Goal: Communication & Community: Answer question/provide support

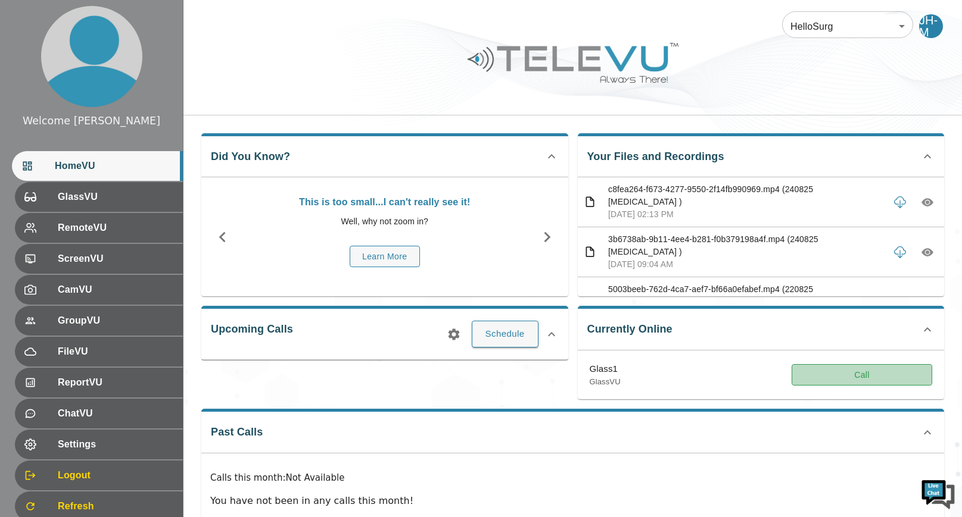
click at [834, 382] on button "Call" at bounding box center [861, 375] width 141 height 22
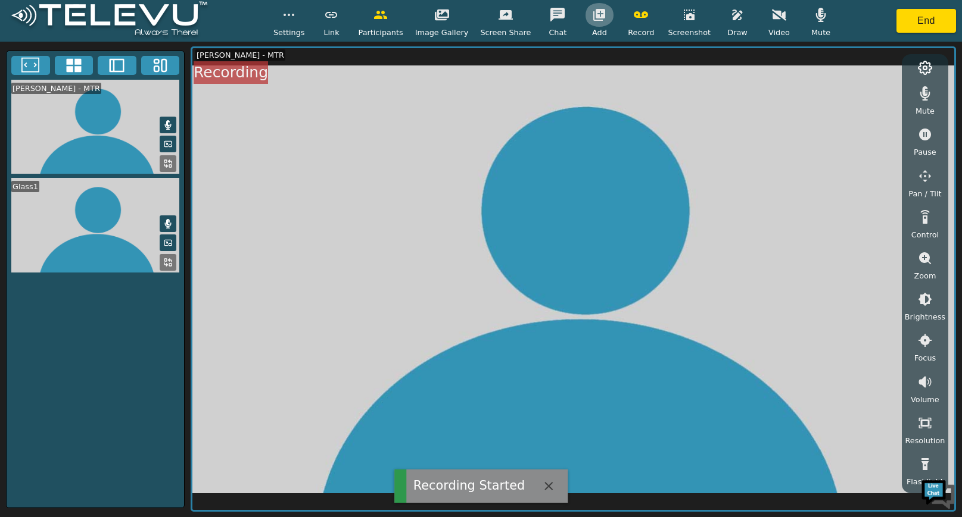
click at [593, 16] on icon "button" at bounding box center [599, 15] width 12 height 12
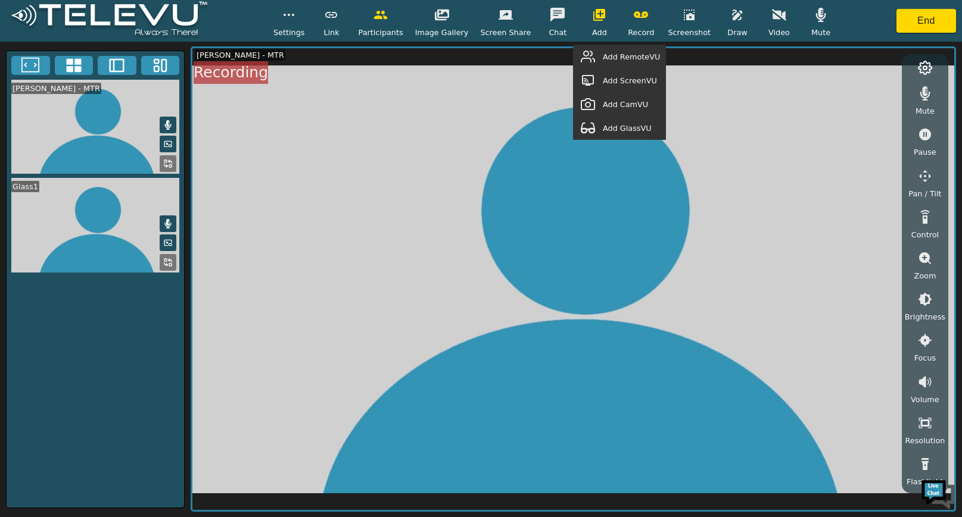
click at [651, 130] on span "Add GlassVU" at bounding box center [627, 128] width 49 height 11
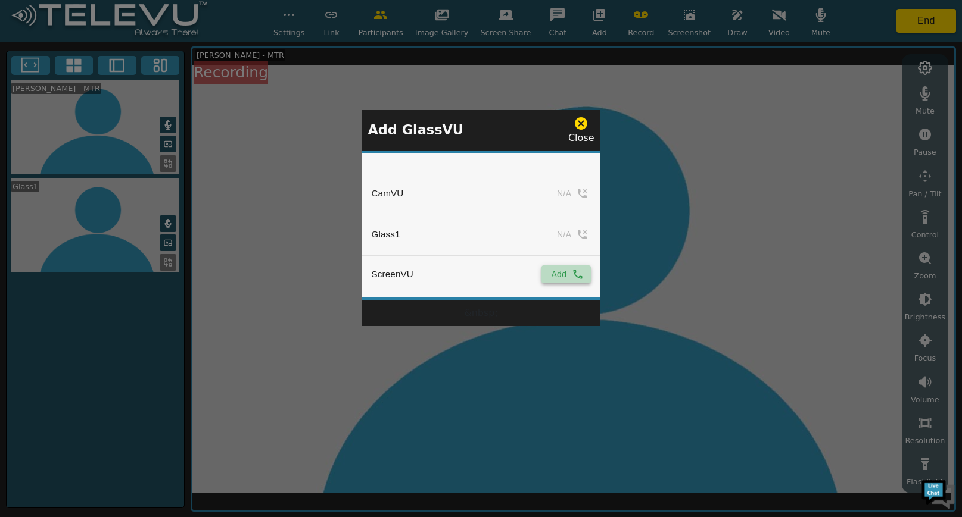
click at [556, 275] on button "Add" at bounding box center [565, 275] width 49 height 18
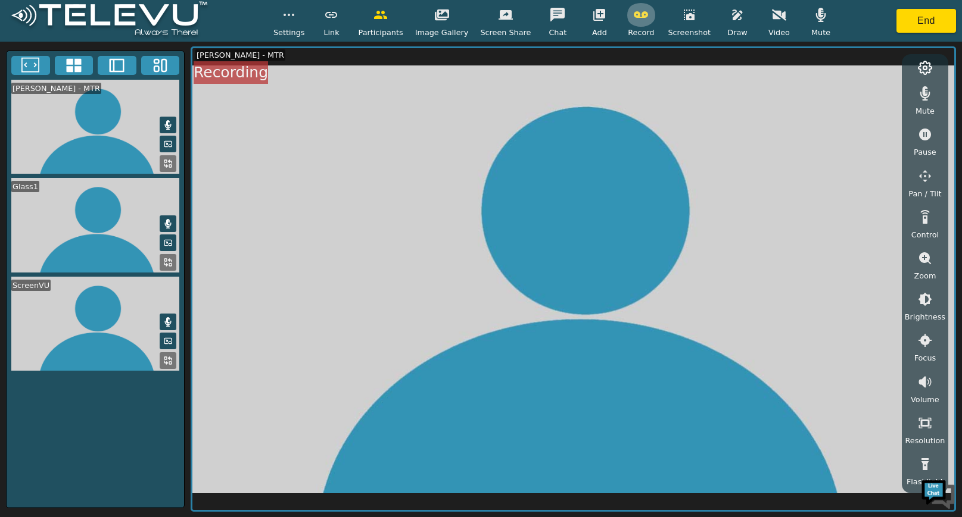
click at [634, 18] on icon "button" at bounding box center [641, 15] width 14 height 14
click at [939, 18] on button "End" at bounding box center [926, 21] width 60 height 24
